Goal: Check status

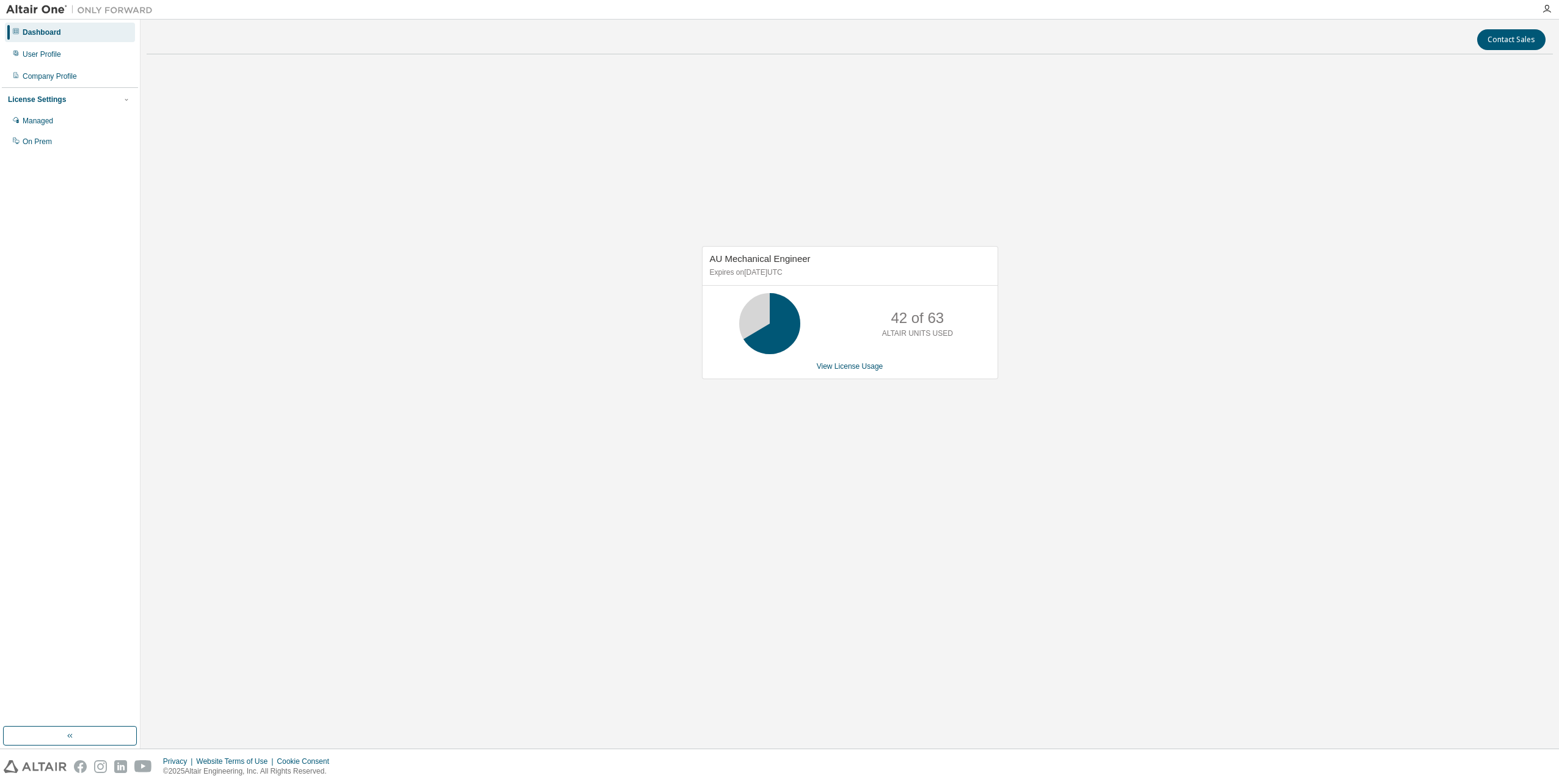
click at [840, 379] on div "AU Mechanical Engineer Expires on [DATE] UTC 42 of 63 ALTAIR UNITS USED View Li…" at bounding box center [844, 319] width 308 height 146
click at [849, 369] on link "View License Usage" at bounding box center [850, 367] width 66 height 9
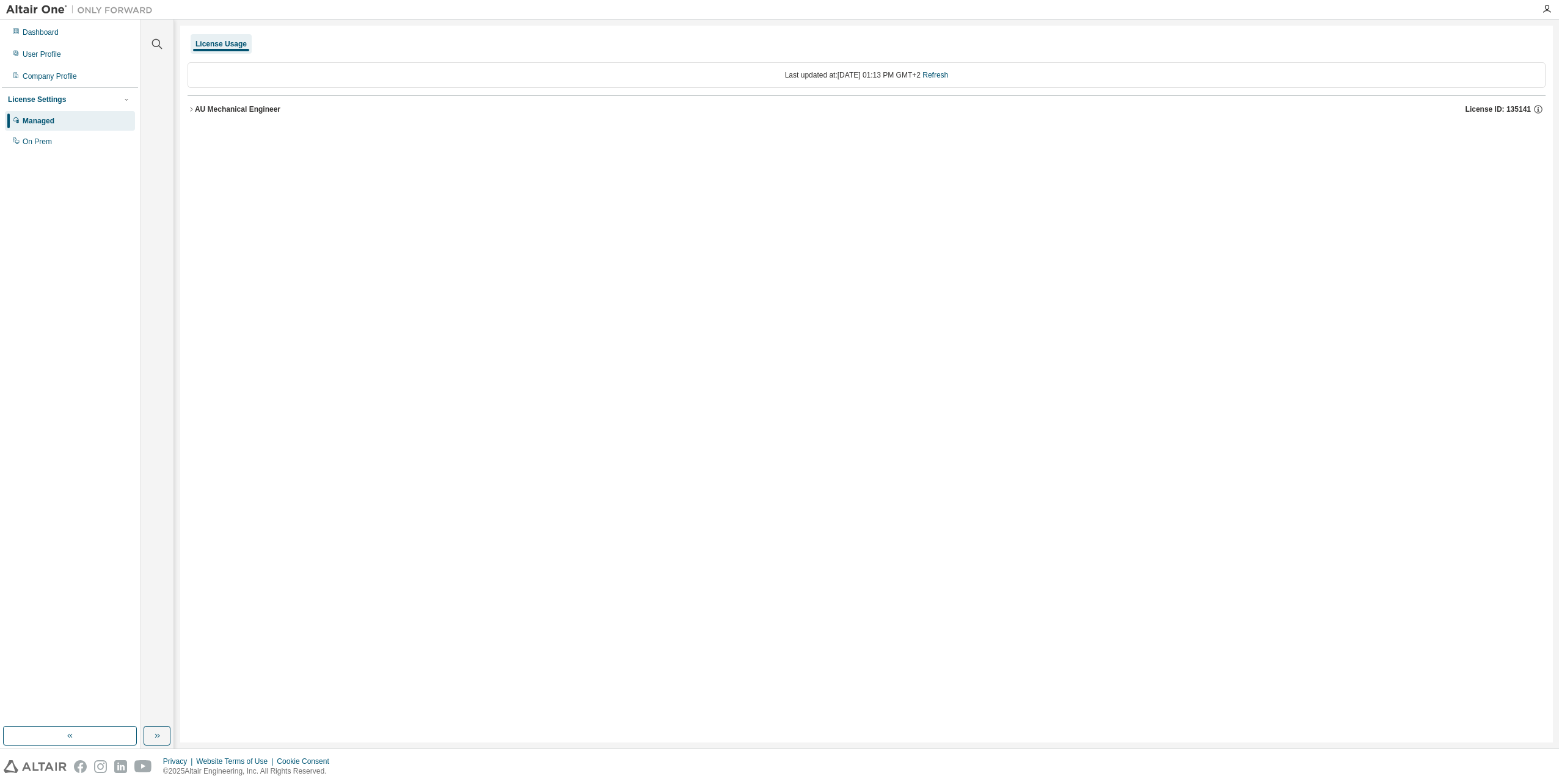
click at [181, 112] on div "License Usage Last updated at: [DATE] 01:13 PM GMT+2 Refresh AU Mechanical Engi…" at bounding box center [866, 384] width 1372 height 717
click at [192, 108] on icon "button" at bounding box center [191, 110] width 8 height 8
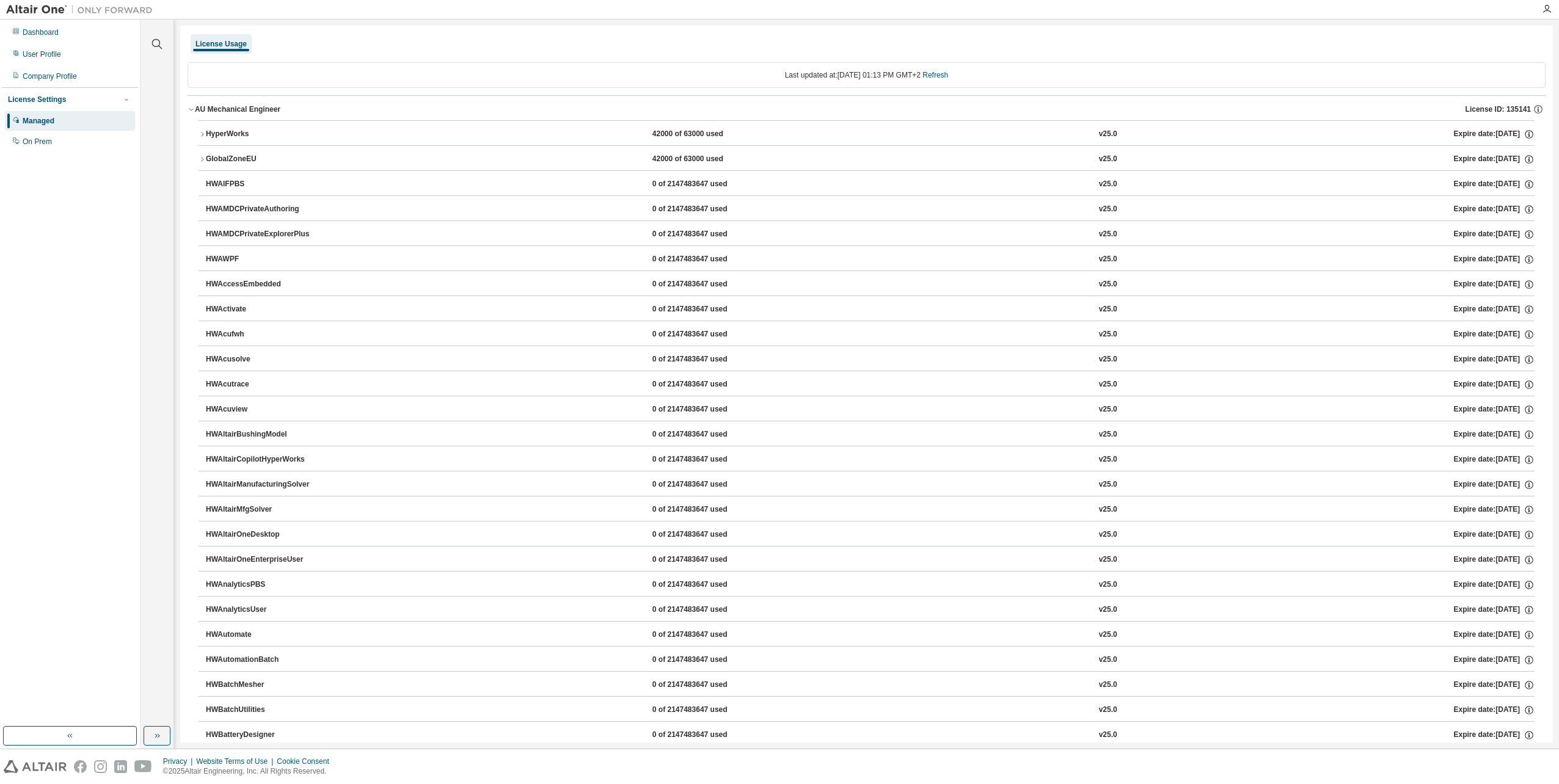
click at [204, 129] on button "HyperWorks 42000 of 63000 used v25.0 Expire date: [DATE]" at bounding box center [866, 134] width 1336 height 27
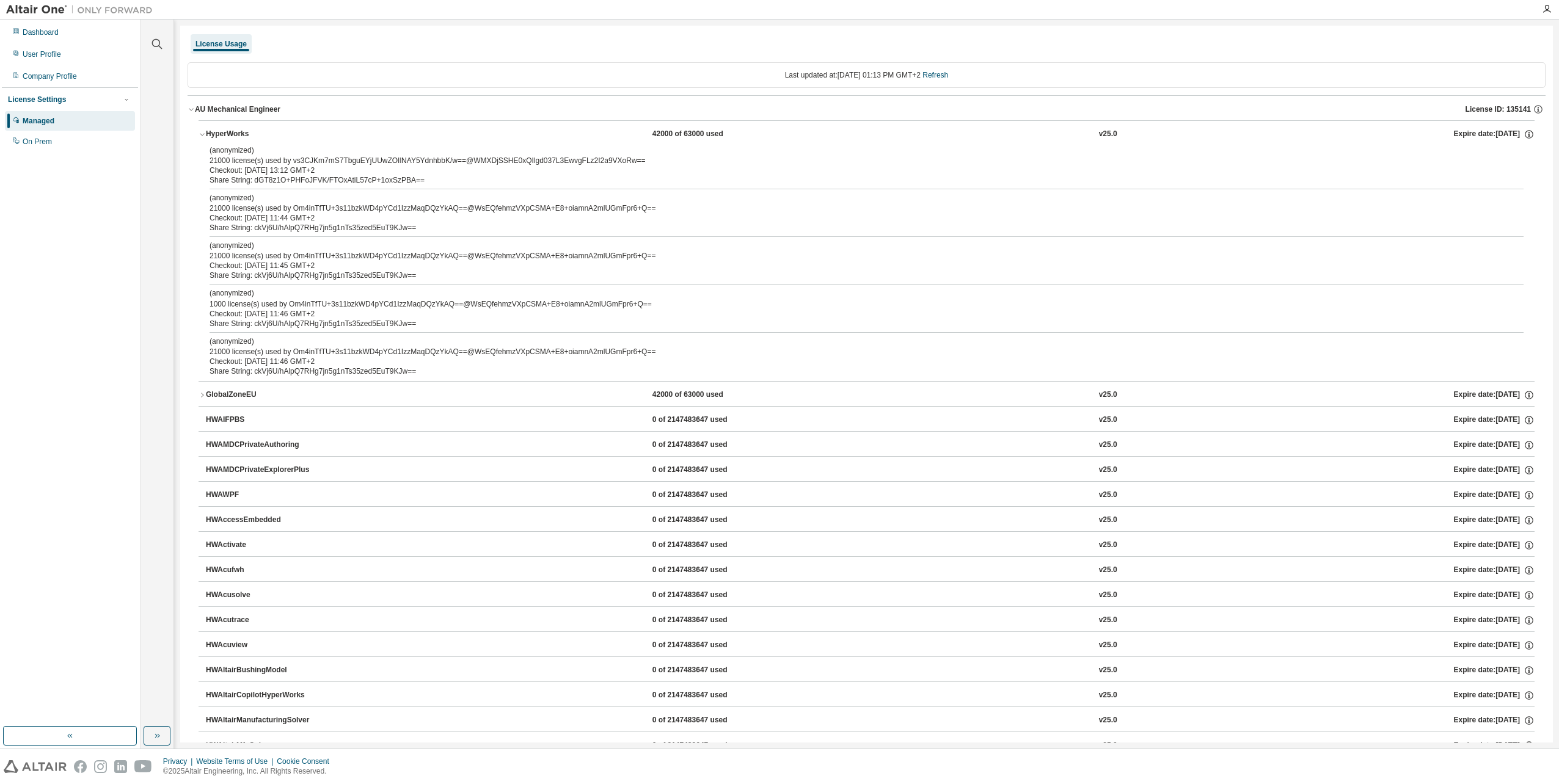
click at [196, 120] on button "AU Mechanical Engineer License ID: 135141" at bounding box center [866, 109] width 1358 height 27
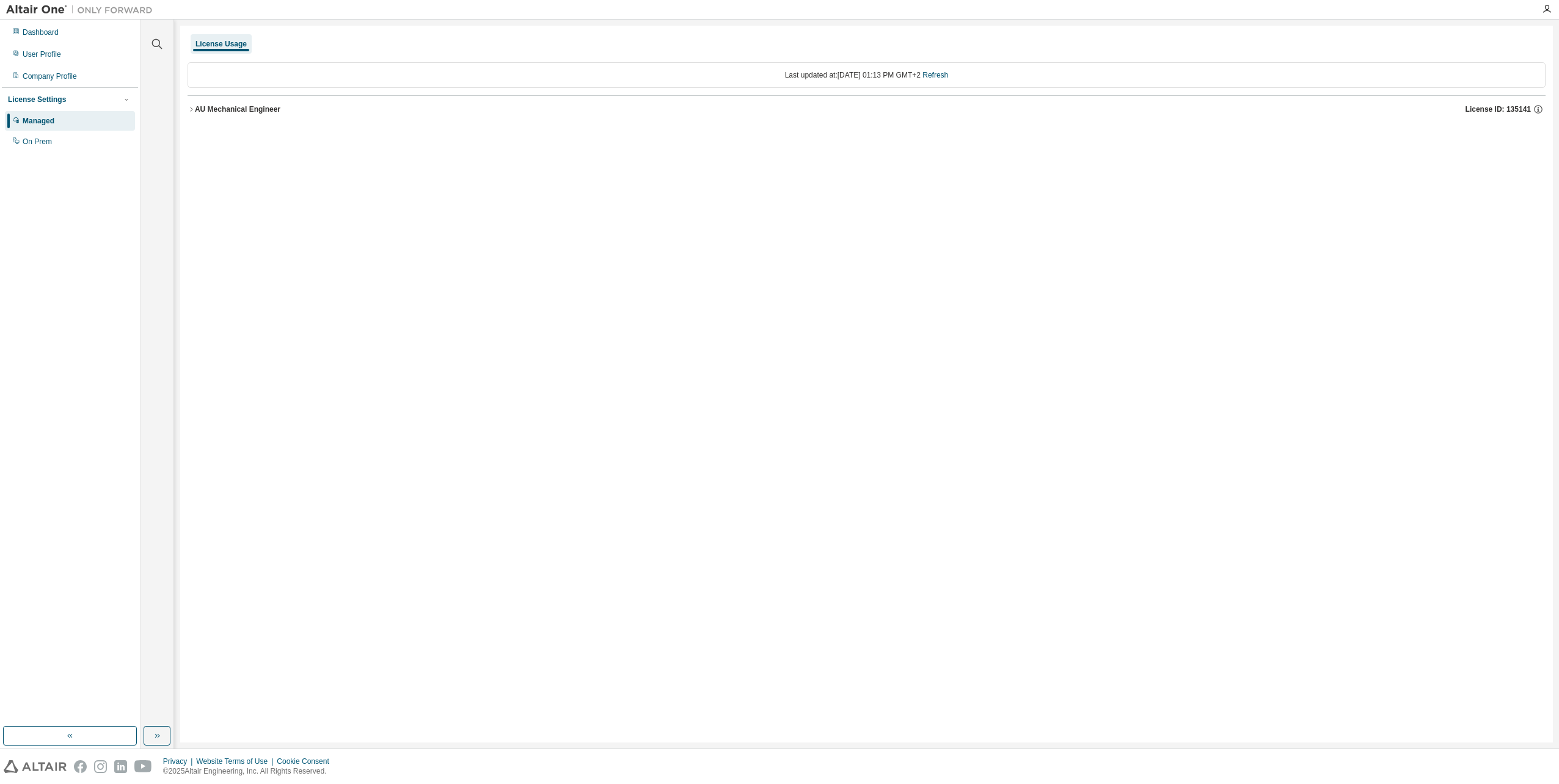
click at [196, 117] on button "AU Mechanical Engineer License ID: 135141" at bounding box center [866, 109] width 1358 height 27
